Goal: Task Accomplishment & Management: Use online tool/utility

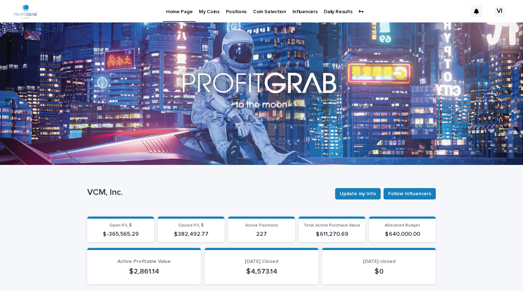
click at [233, 12] on p "Positions" at bounding box center [236, 7] width 21 height 15
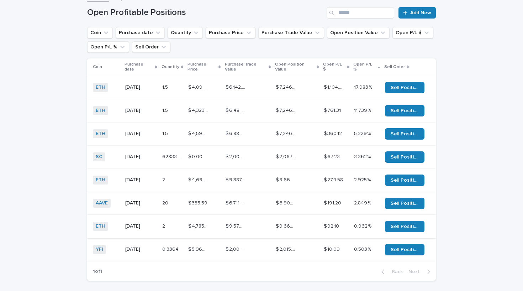
scroll to position [48, 0]
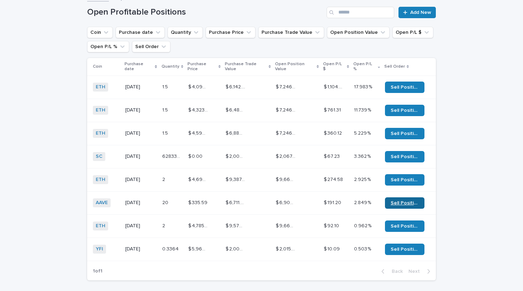
click at [400, 200] on span "Sell Position" at bounding box center [405, 202] width 28 height 5
click at [404, 154] on span "Sell Position" at bounding box center [405, 156] width 28 height 5
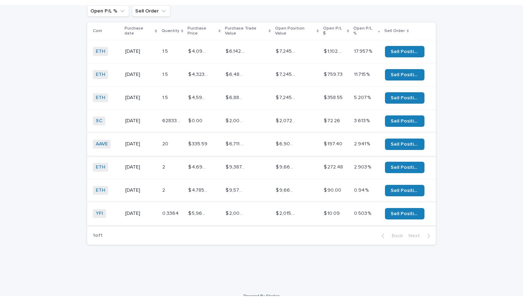
scroll to position [90, 0]
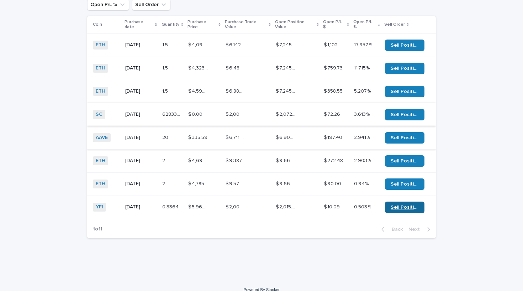
click at [402, 205] on span "Sell Position" at bounding box center [405, 207] width 28 height 5
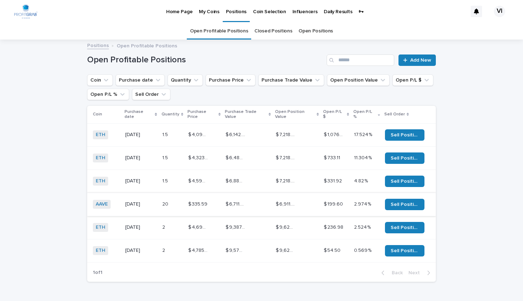
scroll to position [0, 0]
click at [179, 10] on p "Home Page" at bounding box center [179, 7] width 26 height 15
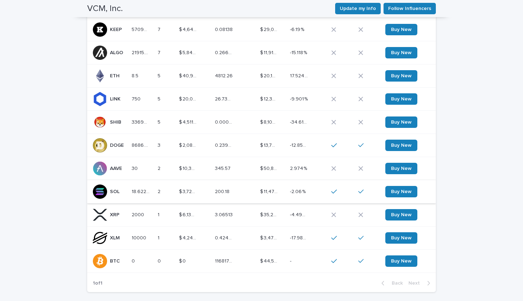
scroll to position [779, 0]
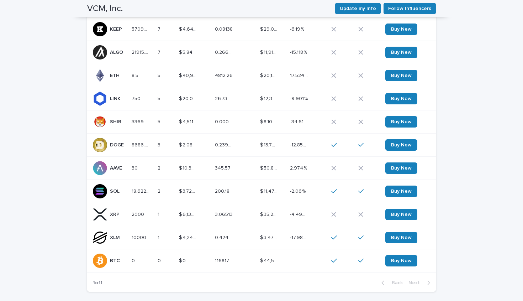
click at [239, 163] on div "345.57 345.57" at bounding box center [235, 168] width 40 height 12
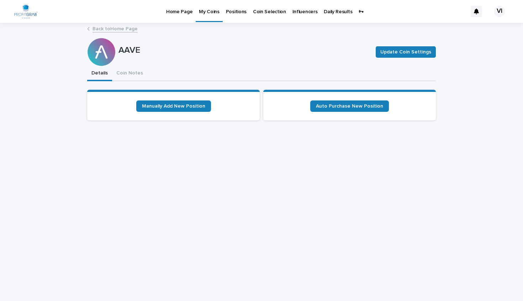
click at [232, 11] on p "Positions" at bounding box center [236, 7] width 21 height 15
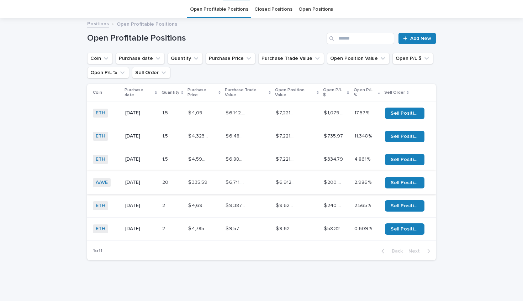
scroll to position [25, 0]
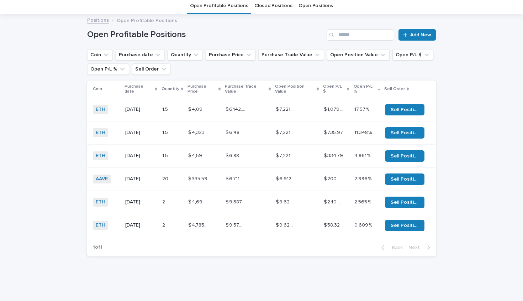
click at [321, 171] on td "$ 6,912.20 $ 6,912.20" at bounding box center [297, 178] width 48 height 23
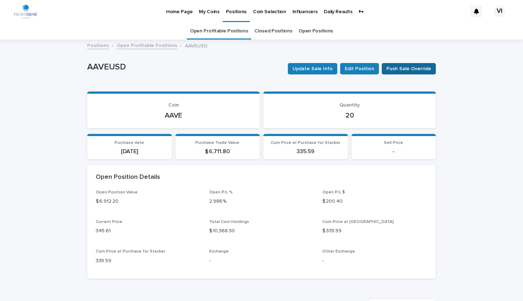
click at [412, 67] on span "Push Sale Override" at bounding box center [409, 68] width 45 height 7
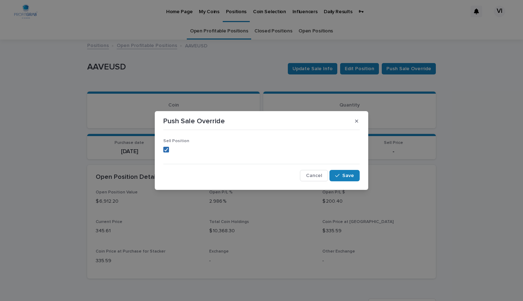
click at [166, 150] on icon at bounding box center [166, 150] width 4 height 4
click at [340, 176] on icon "button" at bounding box center [337, 175] width 4 height 5
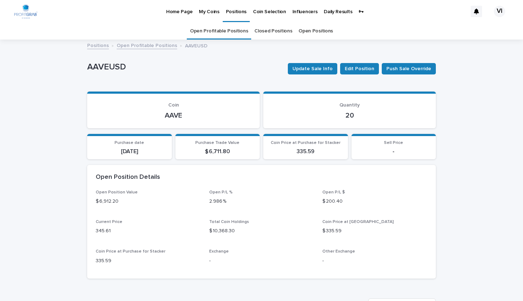
click at [142, 45] on link "Open Profitable Positions" at bounding box center [147, 45] width 61 height 8
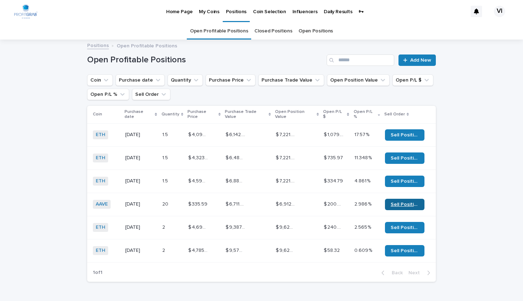
click at [403, 202] on span "Sell Position" at bounding box center [405, 204] width 28 height 5
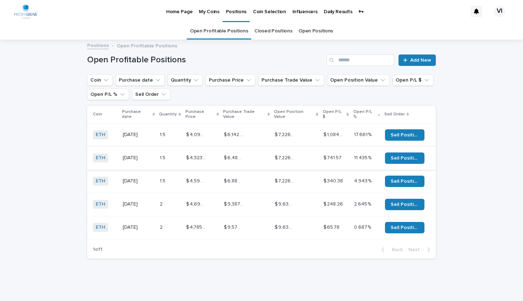
click at [177, 10] on p "Home Page" at bounding box center [179, 7] width 26 height 15
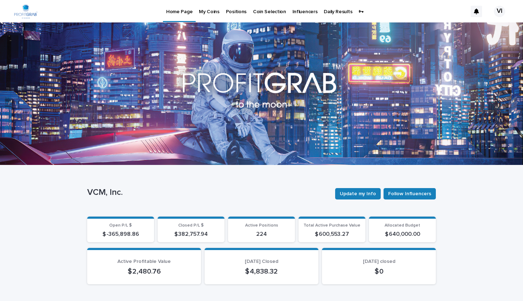
click at [500, 10] on div "VI" at bounding box center [499, 11] width 11 height 11
click at [477, 30] on p "Log Out" at bounding box center [492, 30] width 45 height 12
